Goal: Contribute content: Add original content to the website for others to see

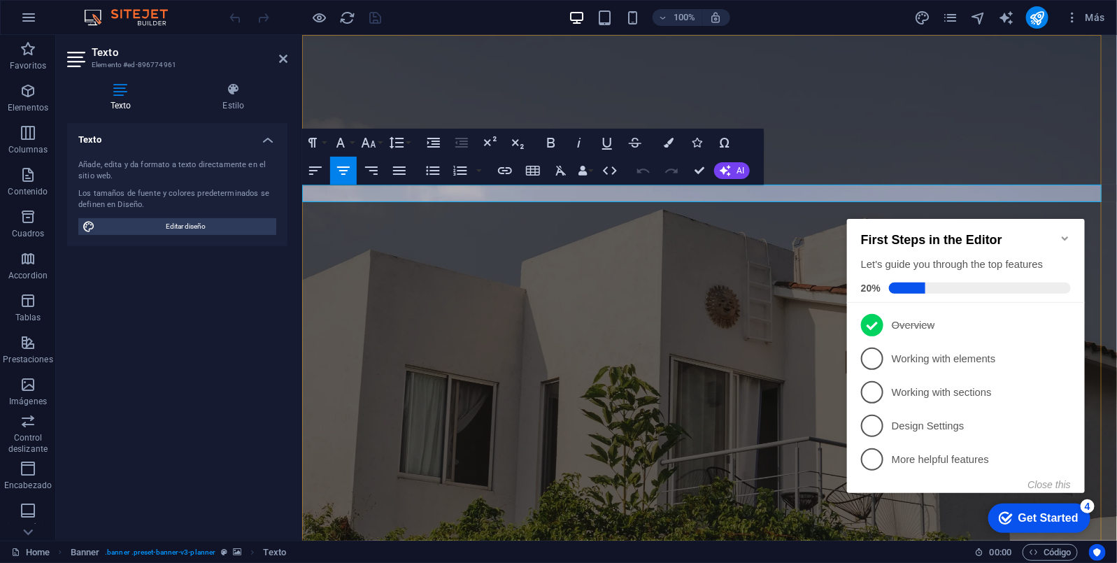
click at [1061, 232] on icon "Minimize checklist" at bounding box center [1064, 237] width 11 height 11
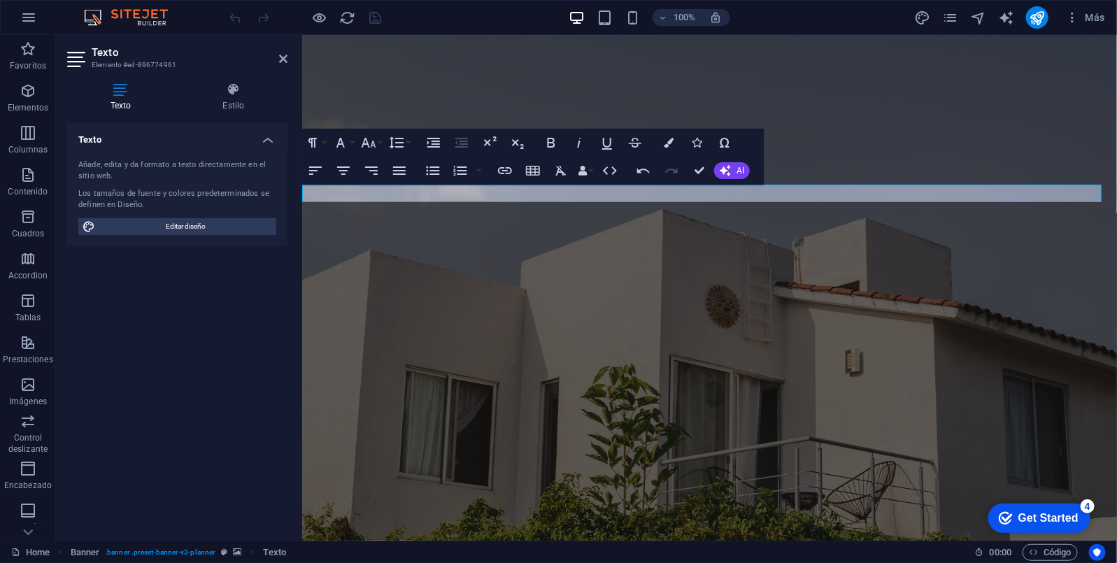
click at [736, 308] on figure at bounding box center [708, 348] width 815 height 629
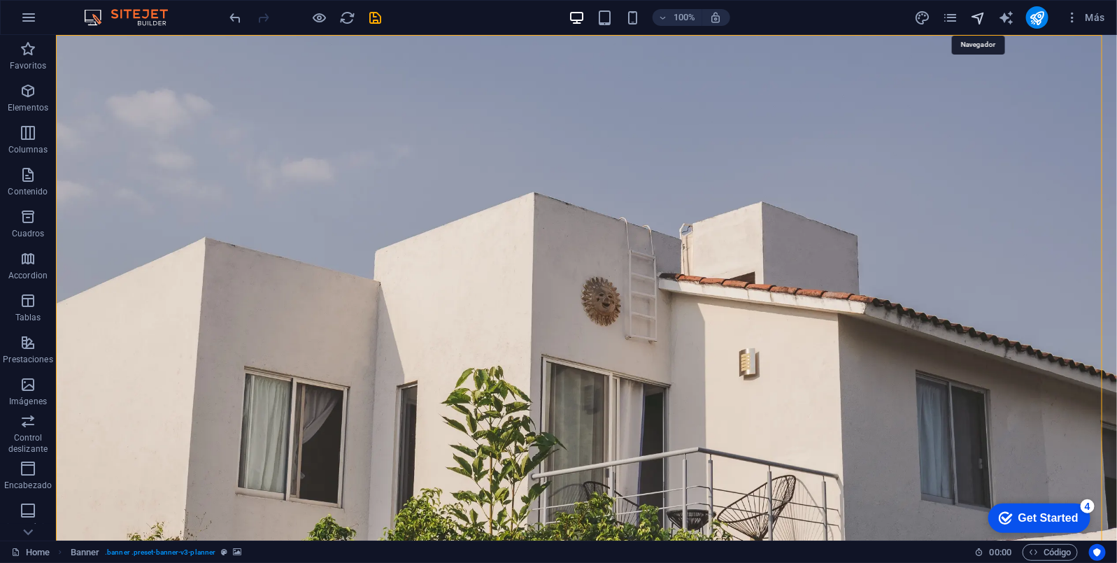
click at [978, 18] on icon "navigator" at bounding box center [978, 18] width 16 height 16
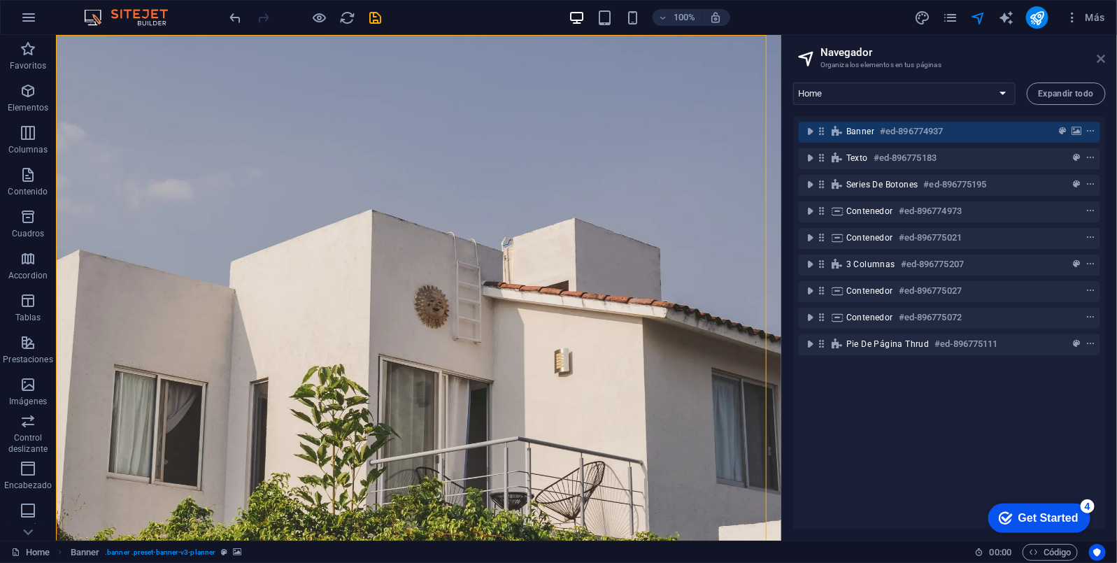
click at [1103, 55] on icon at bounding box center [1101, 58] width 8 height 11
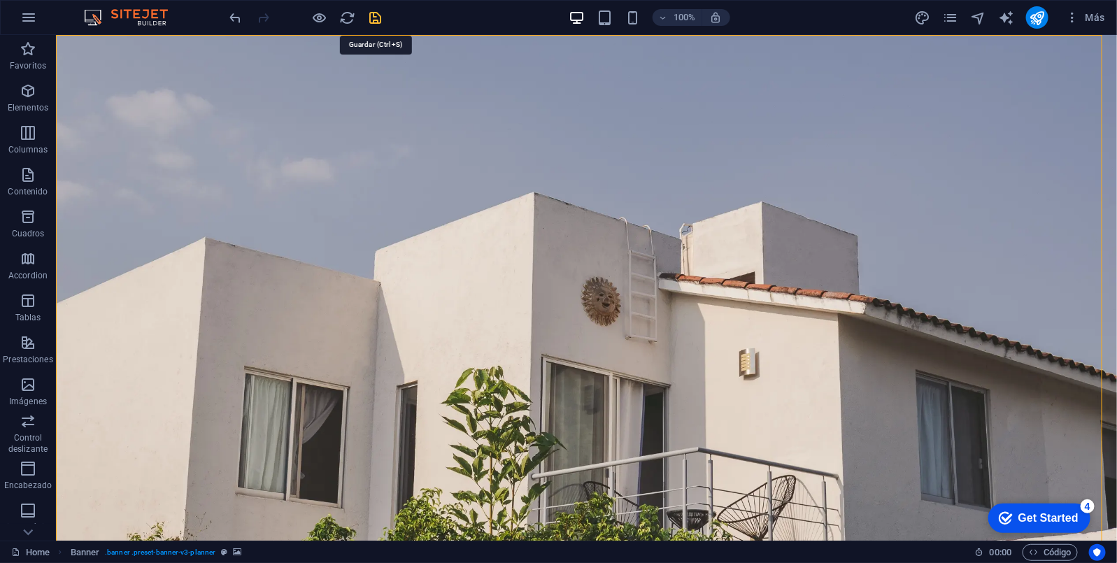
click at [376, 20] on icon "save" at bounding box center [376, 18] width 16 height 16
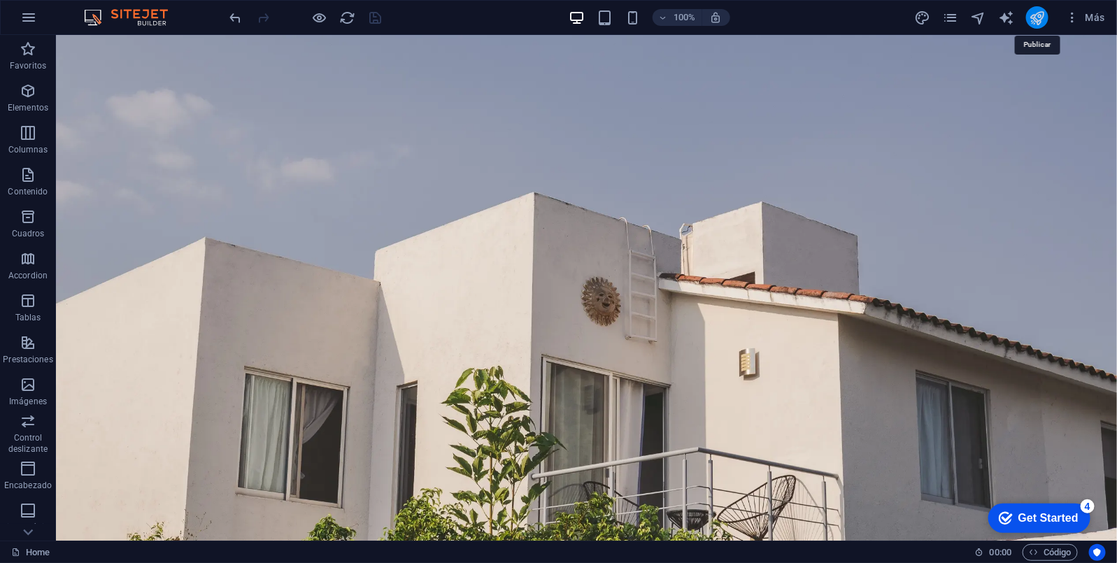
click at [1038, 18] on icon "publish" at bounding box center [1037, 18] width 16 height 16
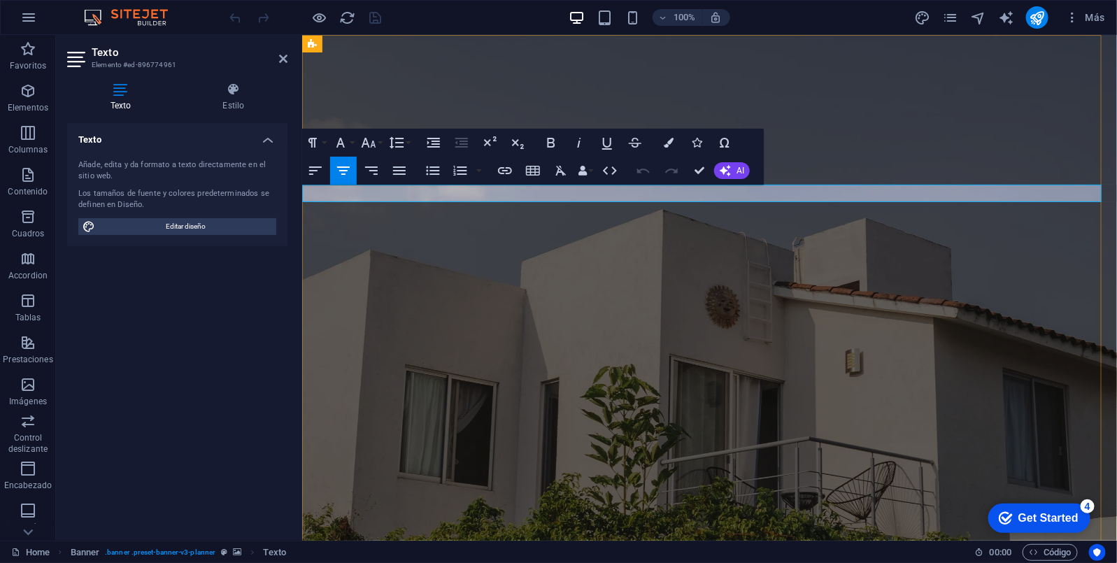
click at [615, 322] on figure at bounding box center [708, 348] width 815 height 629
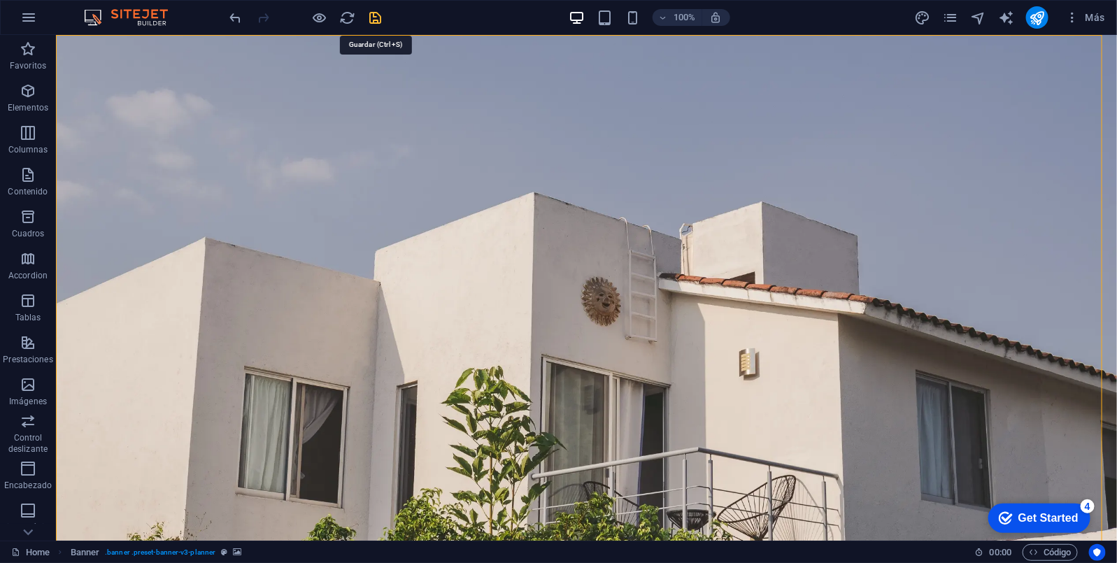
click at [373, 15] on icon "save" at bounding box center [376, 18] width 16 height 16
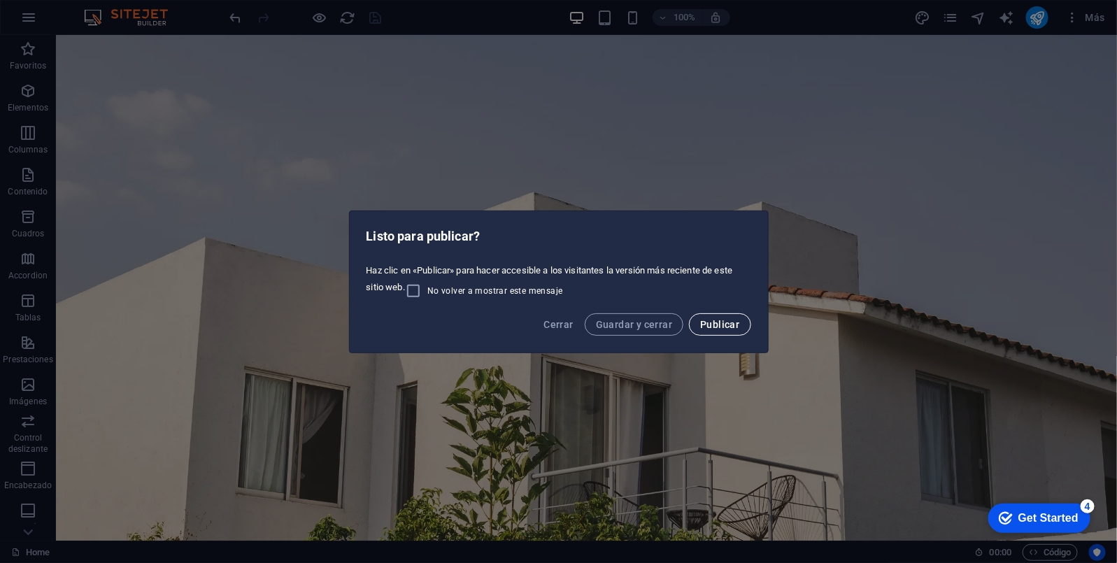
click at [729, 324] on span "Publicar" at bounding box center [719, 324] width 39 height 11
